Goal: Task Accomplishment & Management: Use online tool/utility

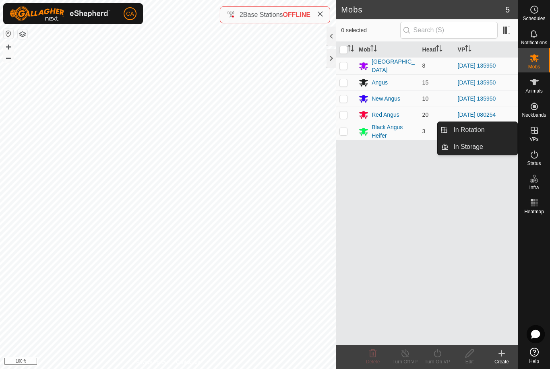
click at [480, 129] on span "In Rotation" at bounding box center [468, 130] width 31 height 10
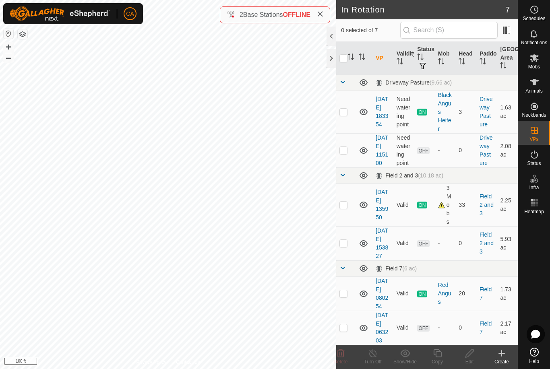
click at [344, 246] on p-checkbox at bounding box center [343, 243] width 8 height 6
checkbox input "false"
click at [345, 208] on p-checkbox at bounding box center [343, 205] width 8 height 6
checkbox input "true"
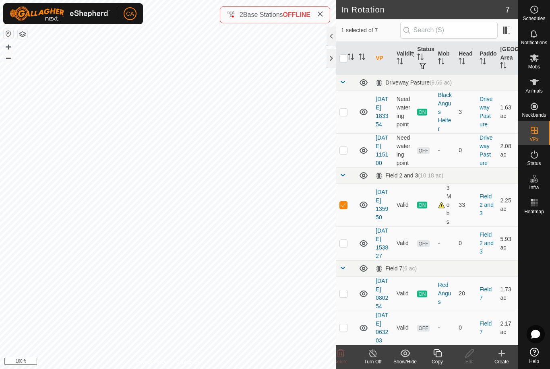
click at [438, 355] on icon at bounding box center [437, 353] width 10 height 10
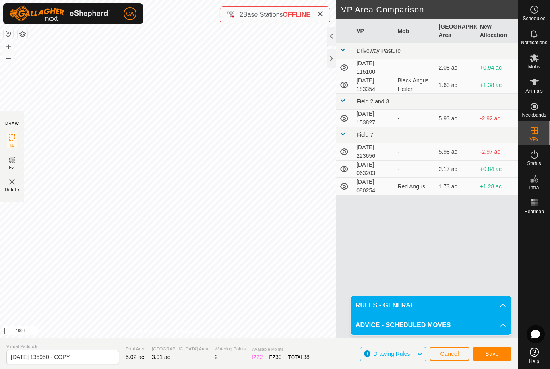
click at [495, 360] on button "Save" at bounding box center [491, 354] width 39 height 14
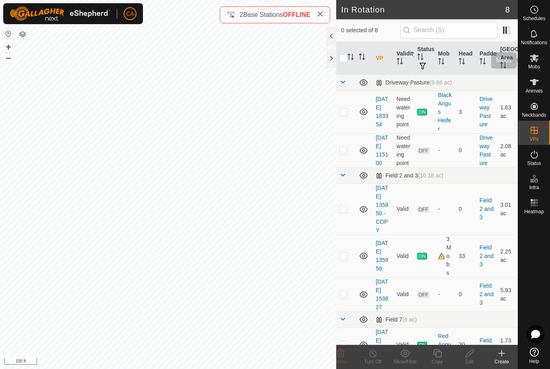
click at [537, 61] on icon at bounding box center [534, 58] width 10 height 10
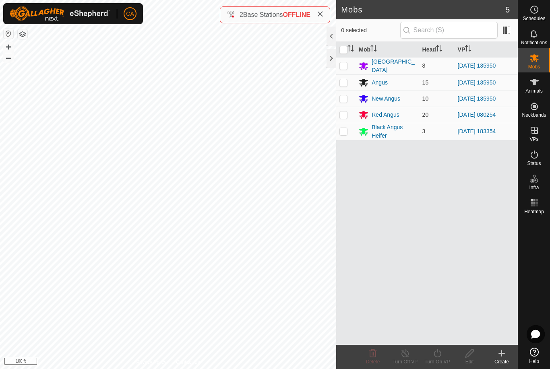
click at [347, 68] on p-checkbox at bounding box center [343, 65] width 8 height 6
checkbox input "true"
click at [340, 84] on p-checkbox at bounding box center [343, 82] width 8 height 6
checkbox input "true"
click at [339, 96] on p-checkbox at bounding box center [343, 98] width 8 height 6
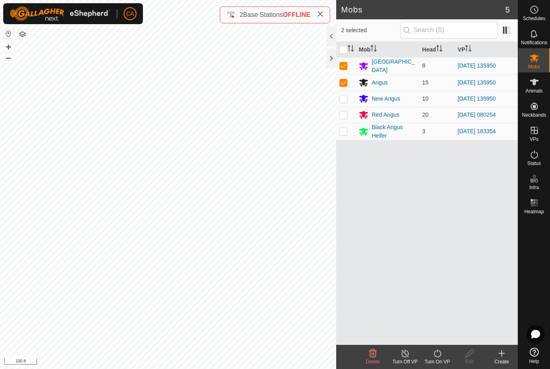
checkbox input "true"
click at [438, 356] on icon at bounding box center [437, 353] width 10 height 10
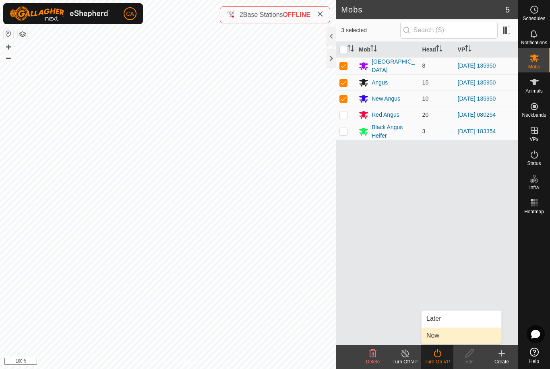
click at [442, 337] on link "Now" at bounding box center [461, 336] width 80 height 16
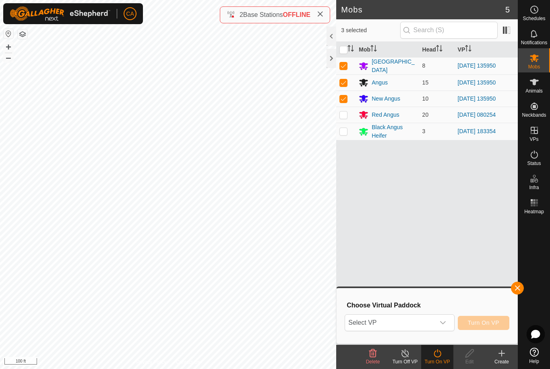
click at [416, 323] on span "Select VP" at bounding box center [389, 323] width 89 height 16
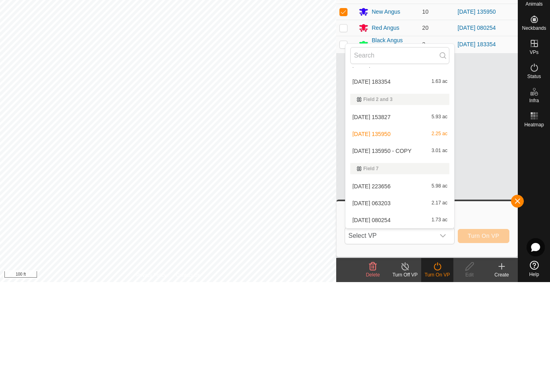
scroll to position [29, 0]
click at [388, 235] on span "[DATE] 135950 - COPY" at bounding box center [381, 238] width 59 height 6
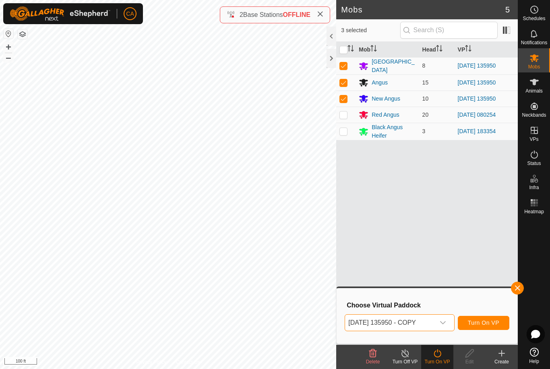
click at [482, 324] on span "Turn On VP" at bounding box center [483, 322] width 31 height 6
